Goal: Task Accomplishment & Management: Use online tool/utility

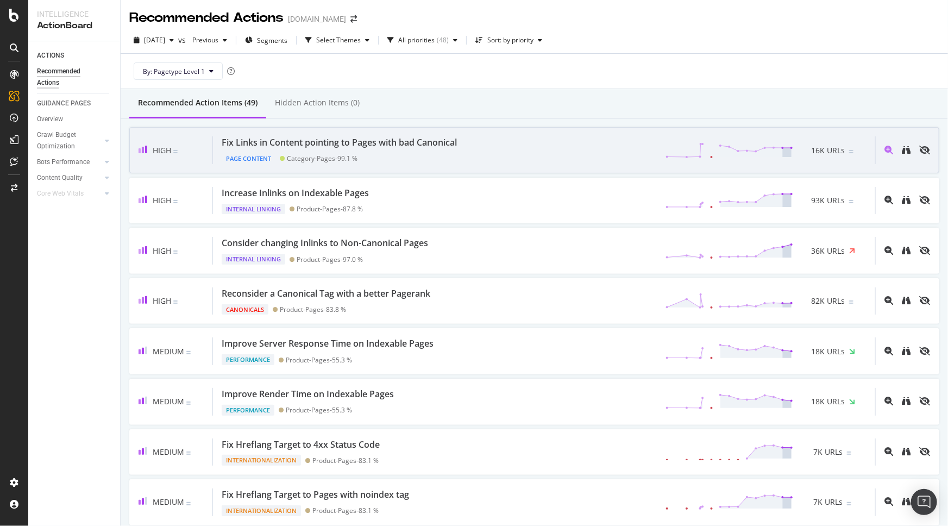
click at [514, 154] on div "Fix Links in Content pointing to Pages with bad Canonical Page Content Category…" at bounding box center [544, 150] width 662 height 28
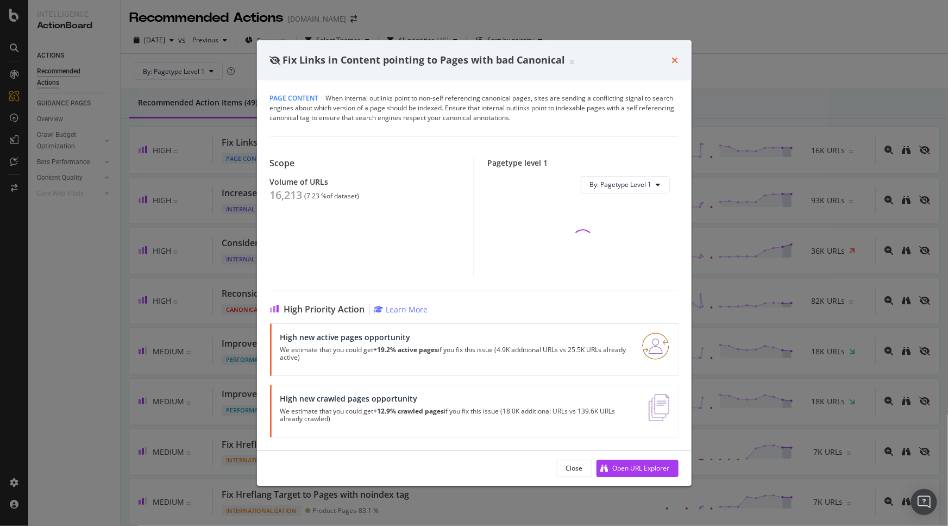
click at [677, 60] on icon "times" at bounding box center [675, 60] width 7 height 9
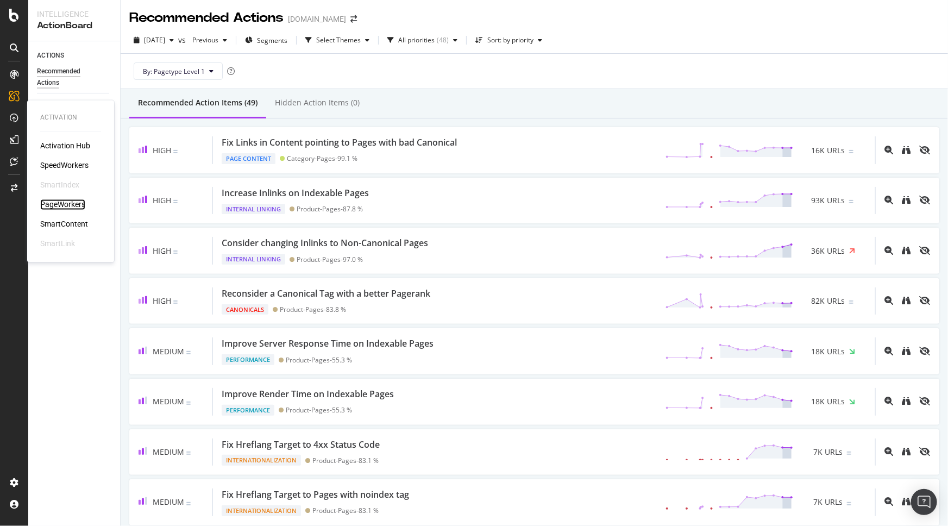
click at [64, 205] on div "PageWorkers" at bounding box center [62, 204] width 45 height 11
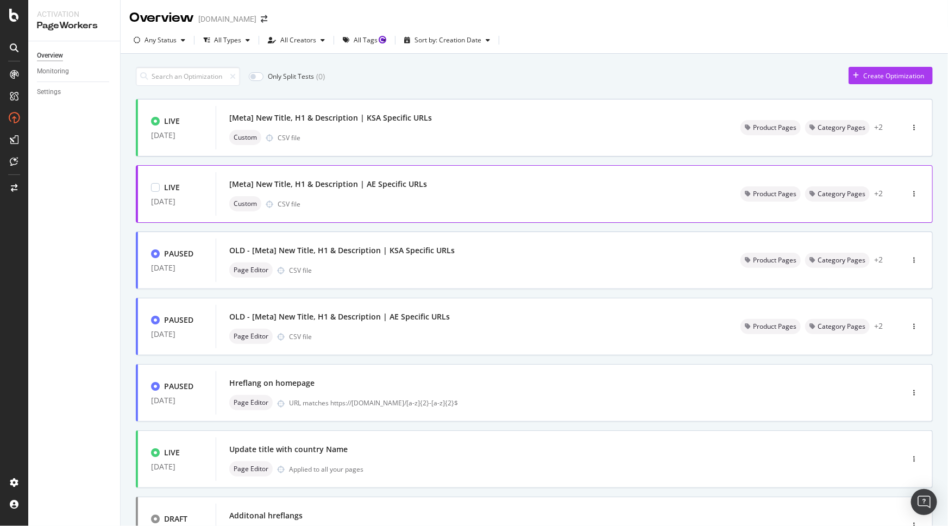
click at [513, 181] on div "[Meta] New Title, H1 & Description | AE Specific URLs" at bounding box center [471, 184] width 485 height 15
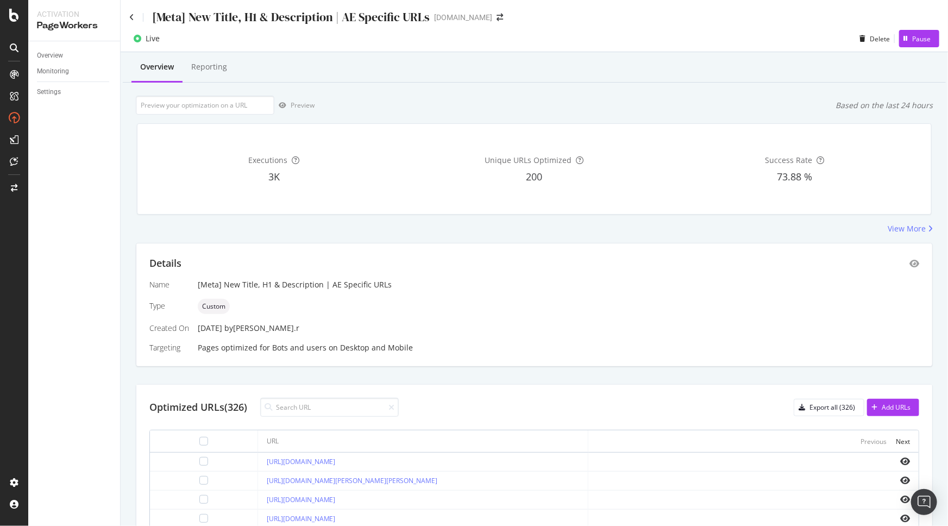
click at [518, 351] on div "Pages optimized for Bots and users on Desktop and Mobile" at bounding box center [558, 347] width 721 height 11
click at [130, 18] on icon at bounding box center [131, 18] width 5 height 8
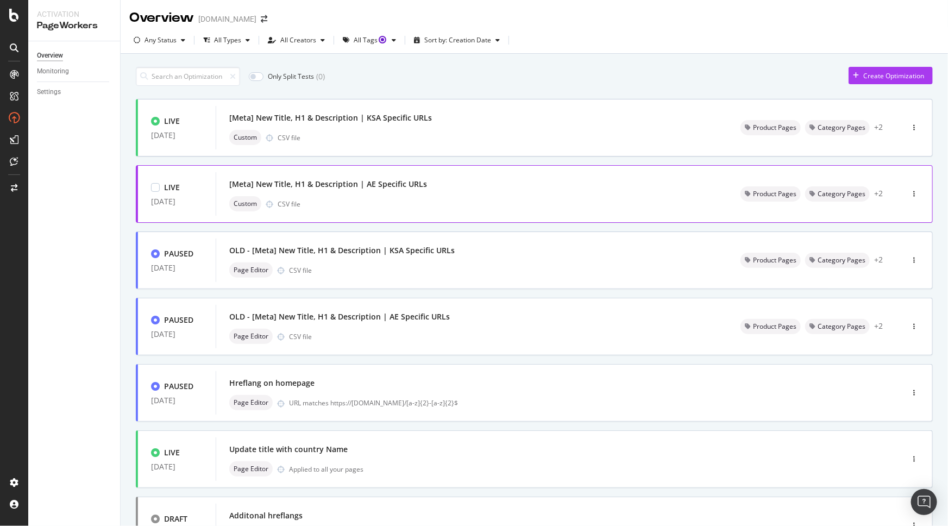
click at [526, 200] on div "Custom CSV file" at bounding box center [471, 203] width 485 height 15
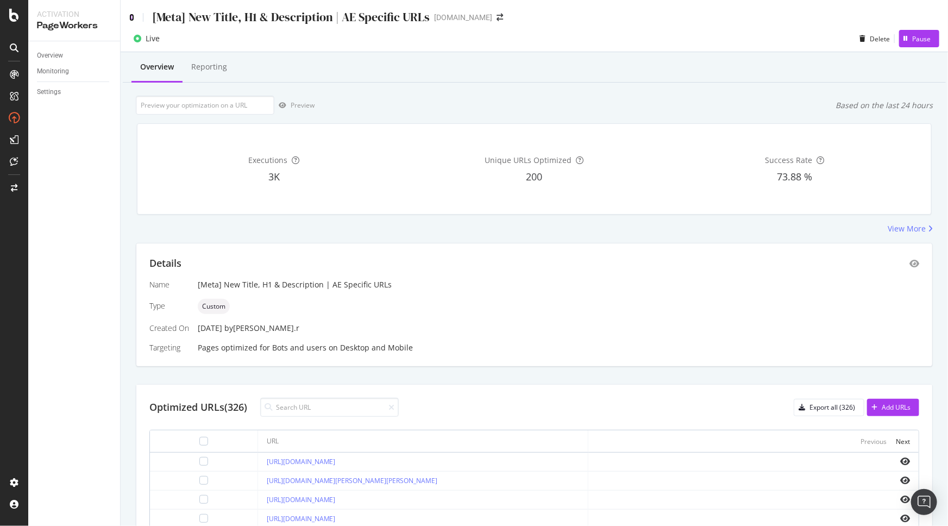
click at [131, 16] on icon at bounding box center [131, 18] width 5 height 8
